Goal: Navigation & Orientation: Find specific page/section

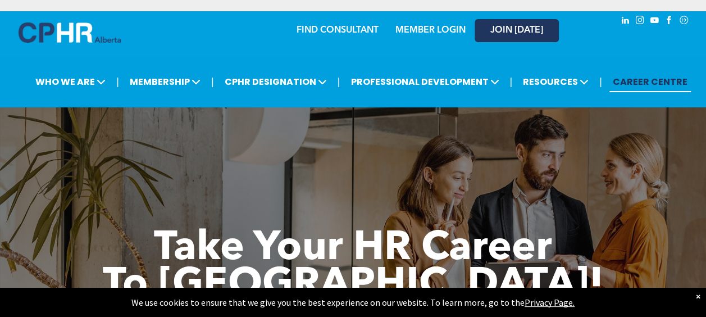
click at [518, 36] on link "JOIN [DATE]" at bounding box center [517, 30] width 84 height 23
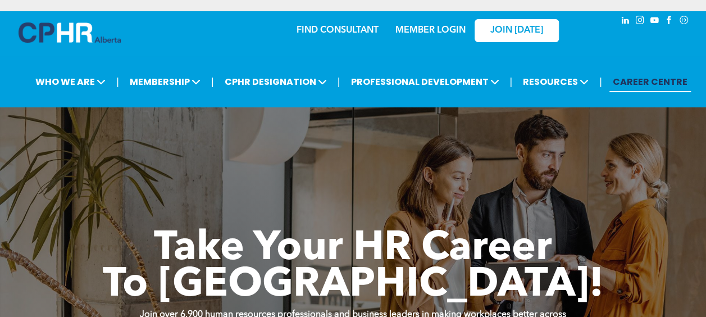
click at [434, 26] on link "MEMBER LOGIN" at bounding box center [431, 30] width 70 height 9
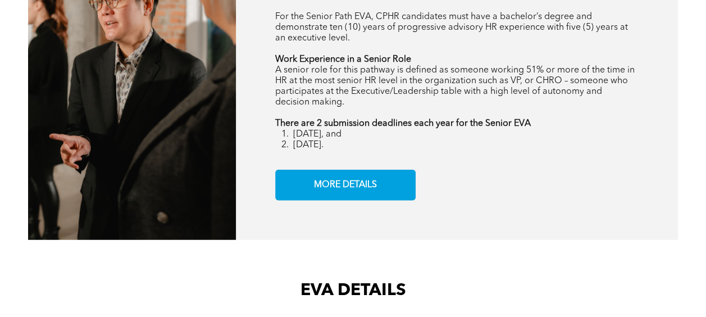
scroll to position [1221, 0]
